Goal: Navigation & Orientation: Find specific page/section

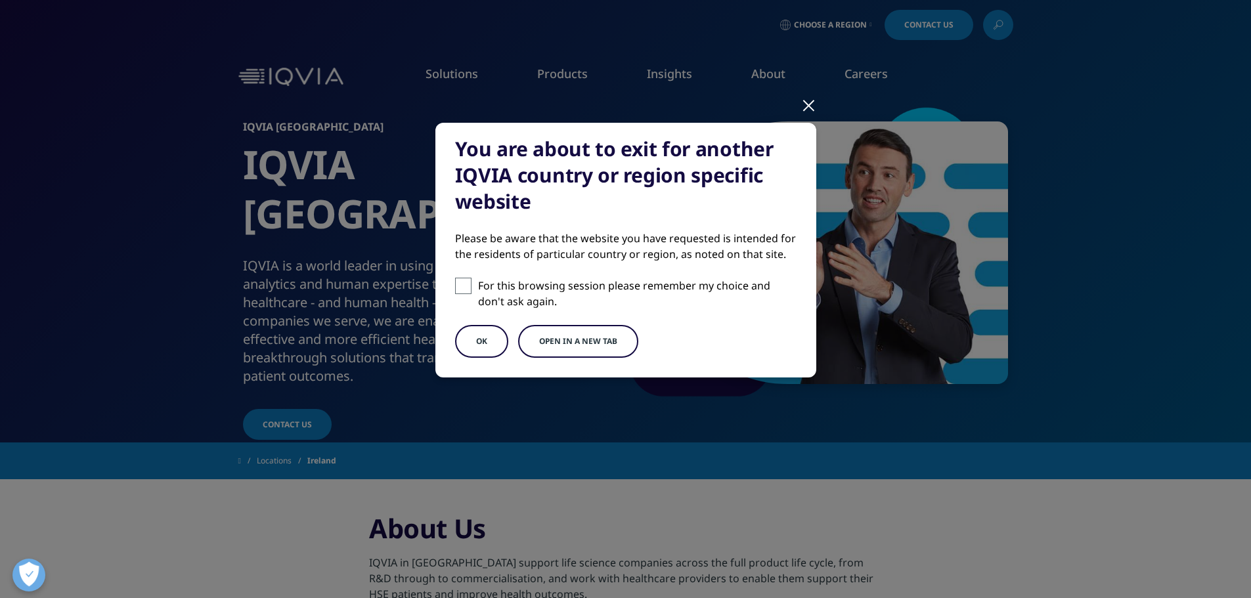
click at [489, 342] on button "OK" at bounding box center [481, 341] width 53 height 33
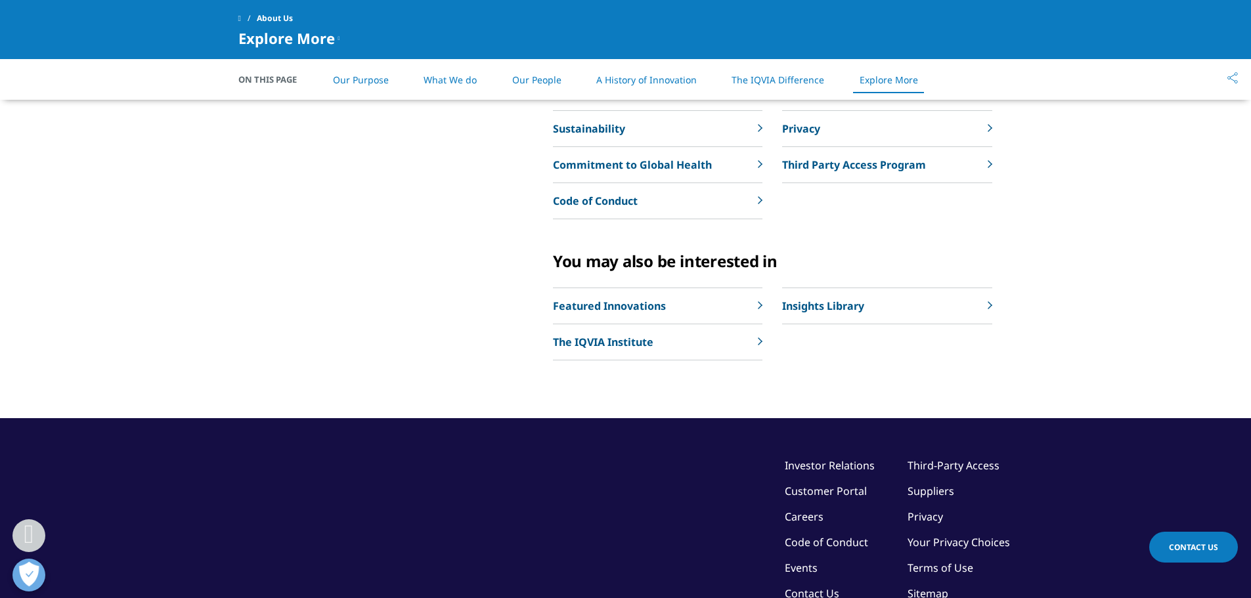
scroll to position [2999, 0]
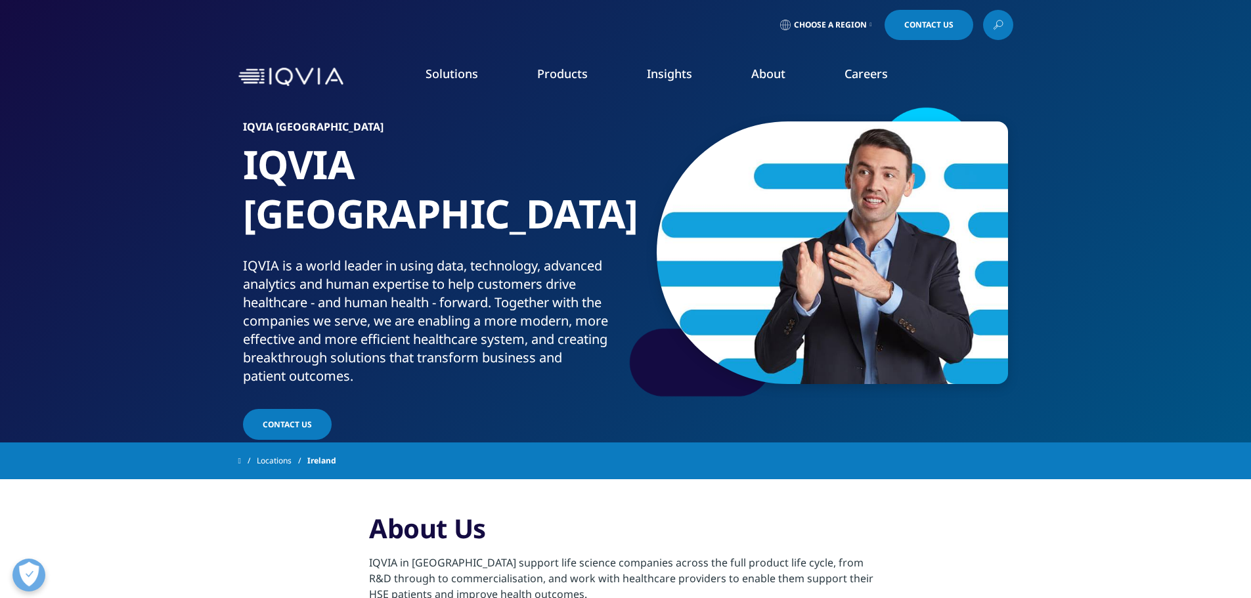
click at [380, 330] on link "Executive Team" at bounding box center [504, 326] width 299 height 14
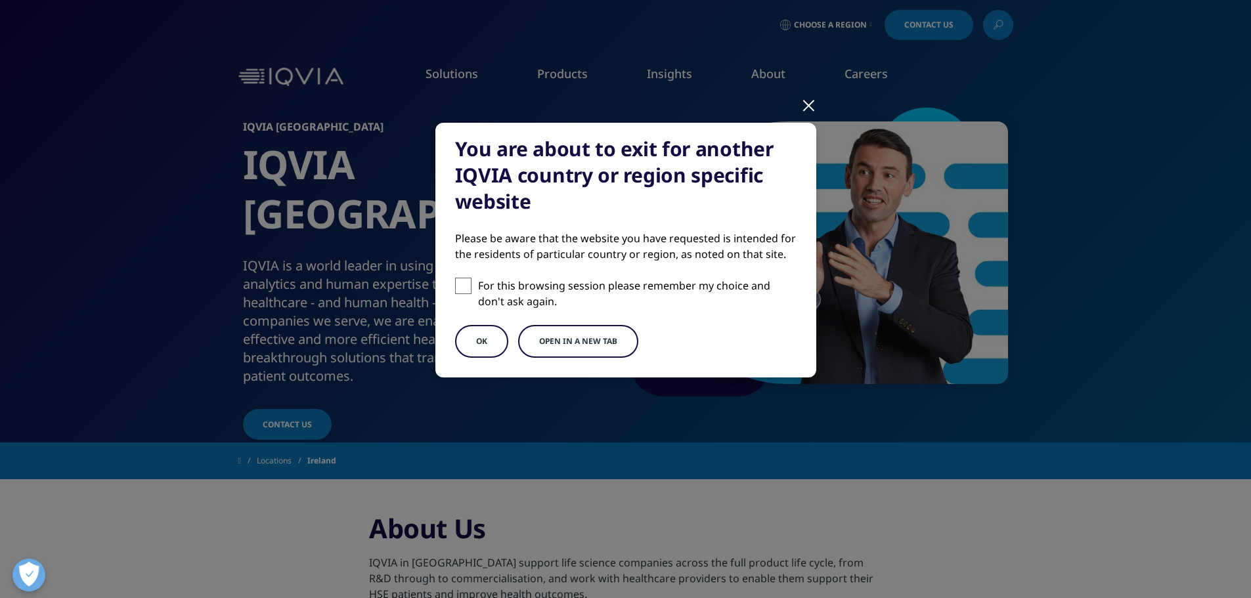
click at [474, 332] on button "OK" at bounding box center [481, 341] width 53 height 33
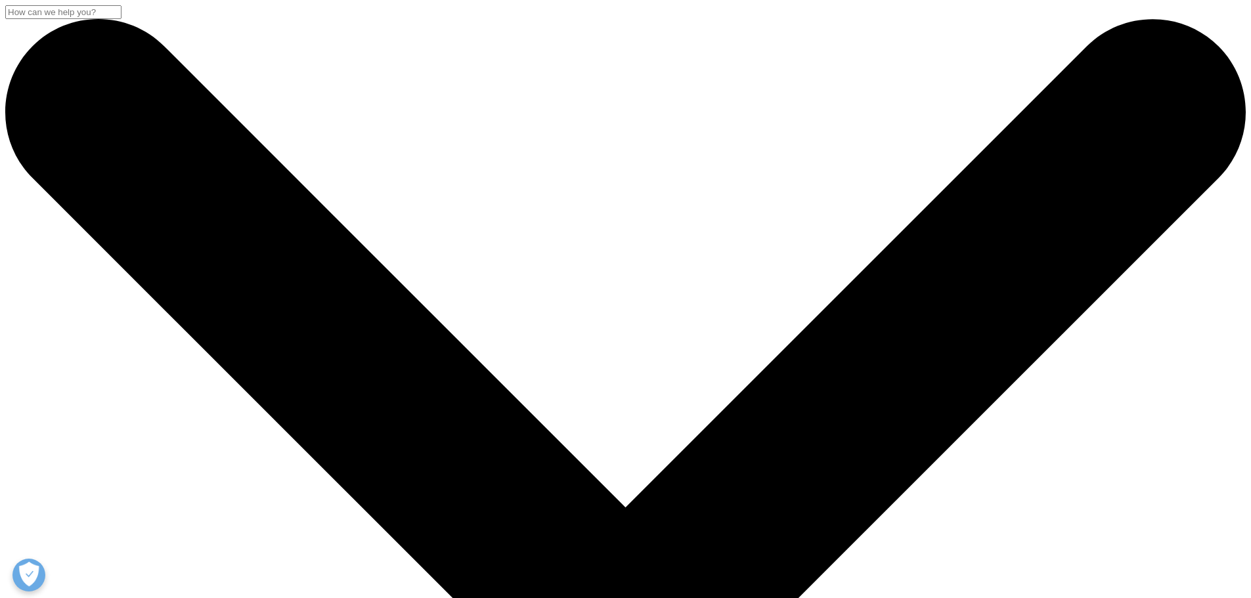
drag, startPoint x: 1252, startPoint y: 139, endPoint x: 1258, endPoint y: 226, distance: 87.5
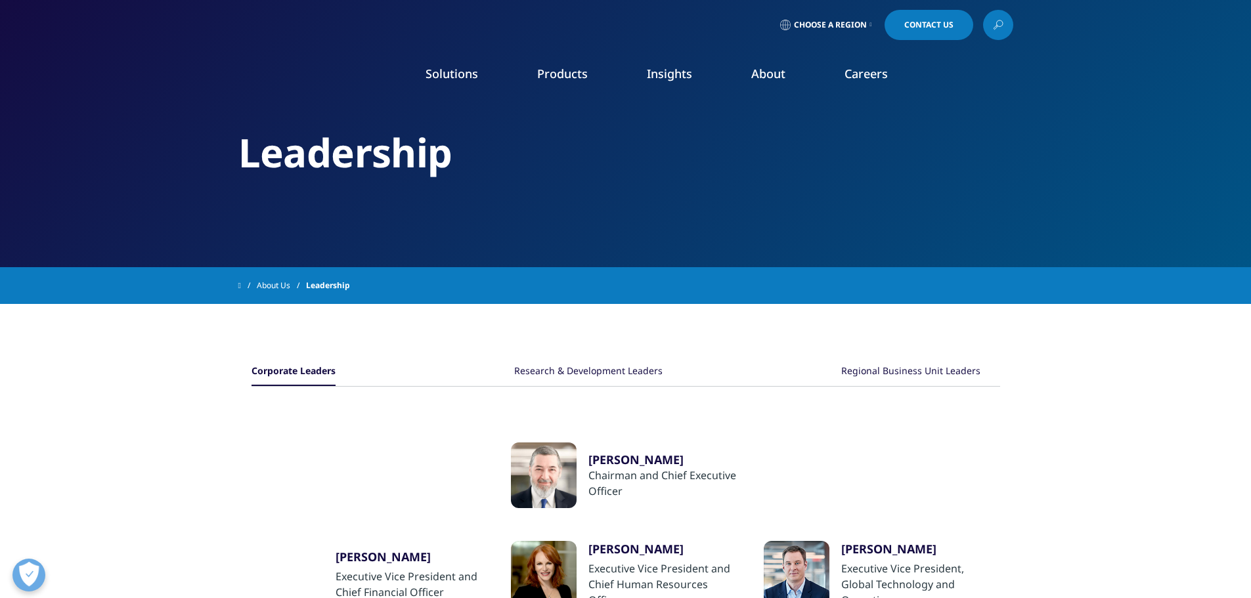
click at [870, 26] on icon at bounding box center [871, 24] width 2 height 5
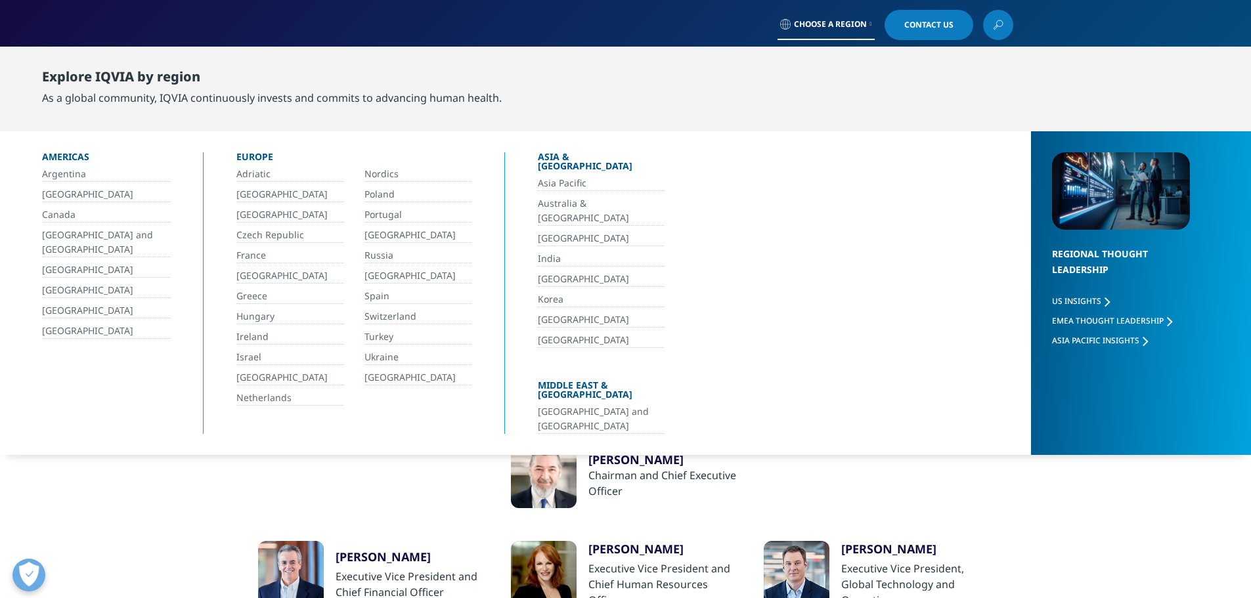
click at [265, 340] on link "Ireland" at bounding box center [289, 337] width 107 height 15
